Goal: Use online tool/utility: Utilize a website feature to perform a specific function

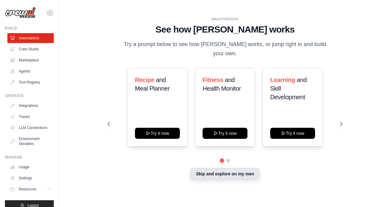
click at [223, 173] on button "Skip and explore on my own" at bounding box center [224, 174] width 68 height 12
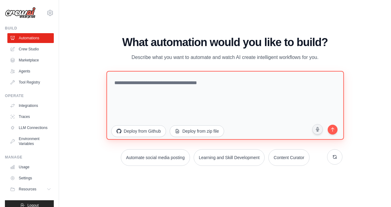
click at [115, 81] on textarea at bounding box center [224, 105] width 237 height 69
click at [120, 81] on textarea at bounding box center [224, 105] width 237 height 69
paste textarea "**********"
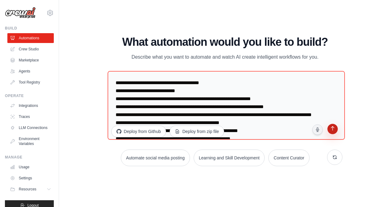
click at [330, 128] on icon "submit" at bounding box center [333, 129] width 6 height 6
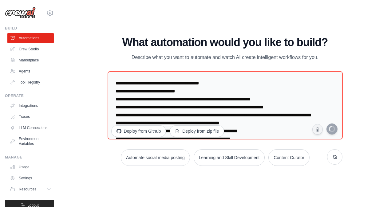
scroll to position [13, 0]
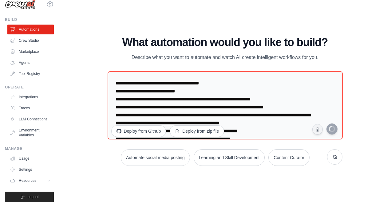
click at [133, 172] on div "WALKTHROUGH See how [PERSON_NAME] works Try a prompt below to see how [PERSON_N…" at bounding box center [225, 103] width 312 height 195
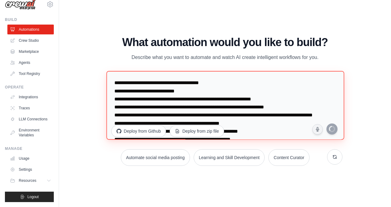
click at [227, 91] on textarea at bounding box center [224, 105] width 237 height 69
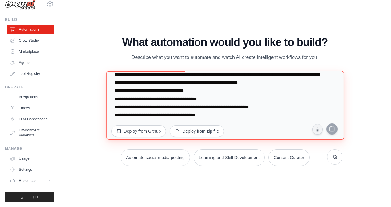
scroll to position [216, 0]
click at [166, 117] on textarea at bounding box center [224, 105] width 237 height 69
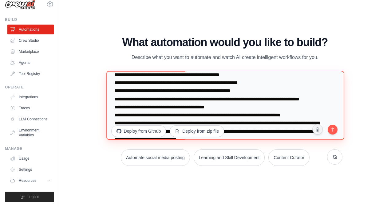
scroll to position [0, 0]
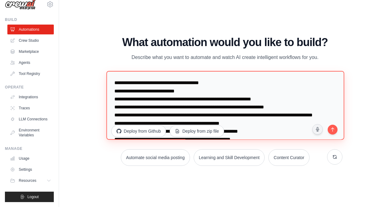
drag, startPoint x: 221, startPoint y: 82, endPoint x: 85, endPoint y: 68, distance: 137.1
click at [85, 68] on div "WALKTHROUGH See how [PERSON_NAME] works Try a prompt below to see how [PERSON_N…" at bounding box center [225, 103] width 312 height 195
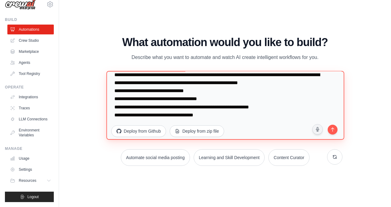
scroll to position [200, 0]
click at [217, 117] on textarea at bounding box center [224, 105] width 237 height 69
type textarea "**********"
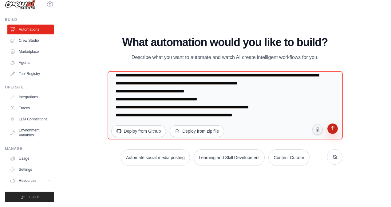
click at [330, 128] on icon "submit" at bounding box center [333, 129] width 6 height 6
